Goal: Task Accomplishment & Management: Complete application form

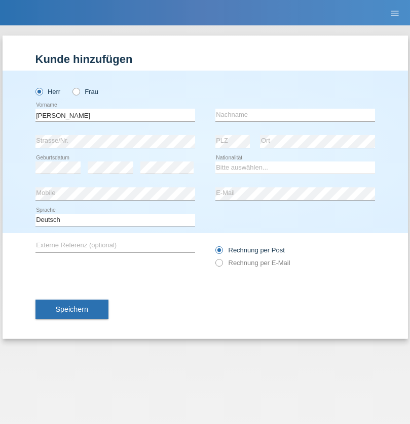
type input "[PERSON_NAME]"
click at [295, 115] on input "text" at bounding box center [296, 115] width 160 height 13
type input "[PERSON_NAME]"
select select "CH"
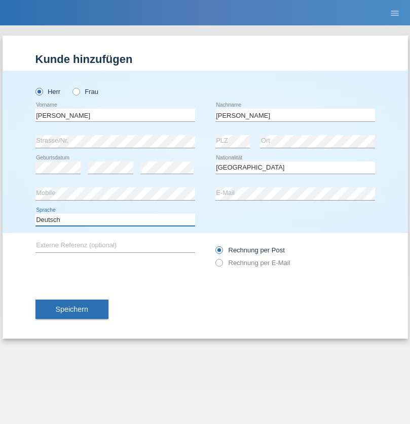
select select "en"
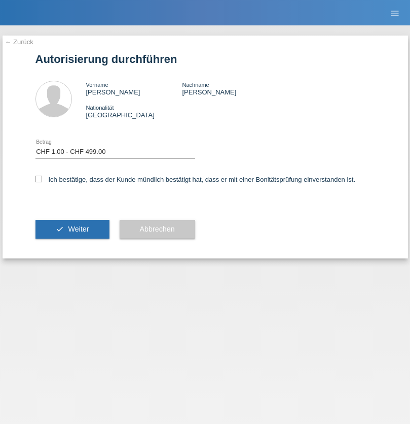
select select "1"
checkbox input "true"
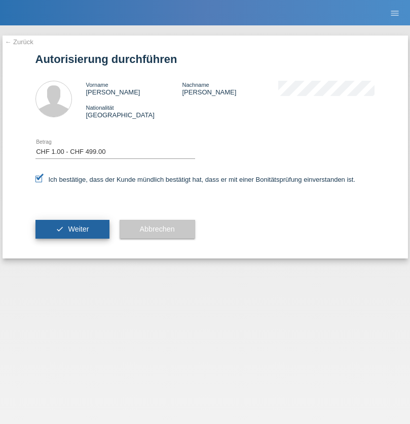
click at [72, 229] on span "Weiter" at bounding box center [78, 229] width 21 height 8
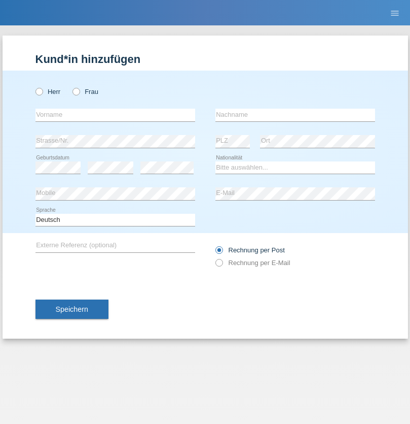
radio input "true"
click at [115, 115] on input "text" at bounding box center [116, 115] width 160 height 13
type input "Shanas"
click at [295, 115] on input "text" at bounding box center [296, 115] width 160 height 13
type input "Baranati"
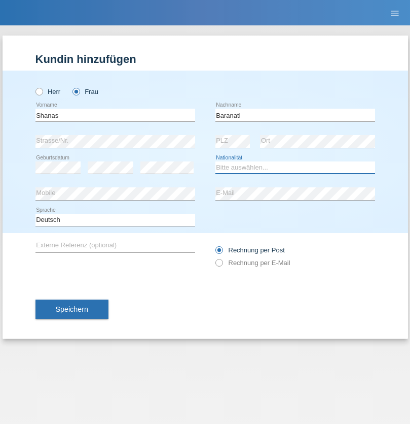
select select "CH"
